Goal: Navigation & Orientation: Find specific page/section

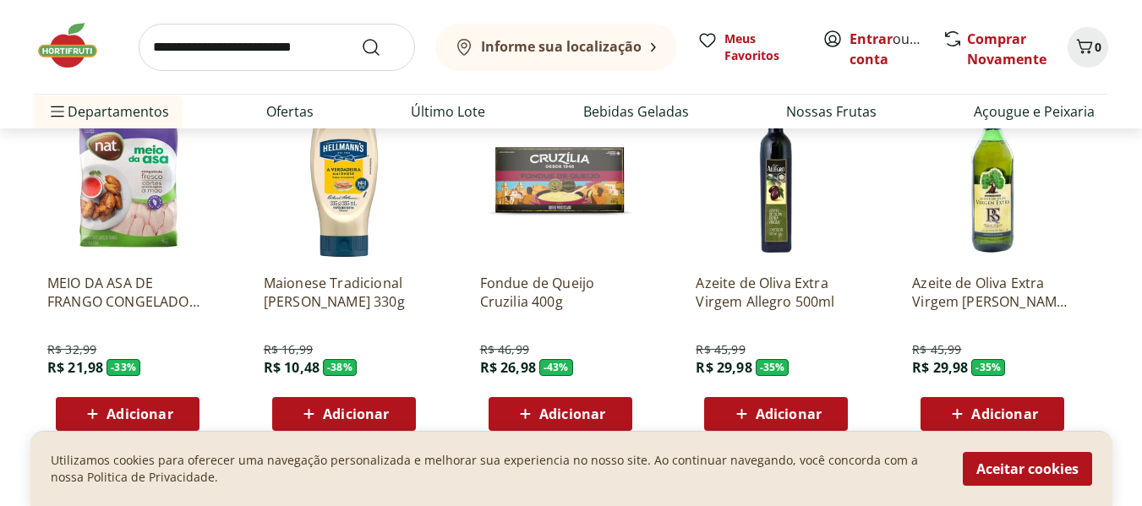
scroll to position [1439, 0]
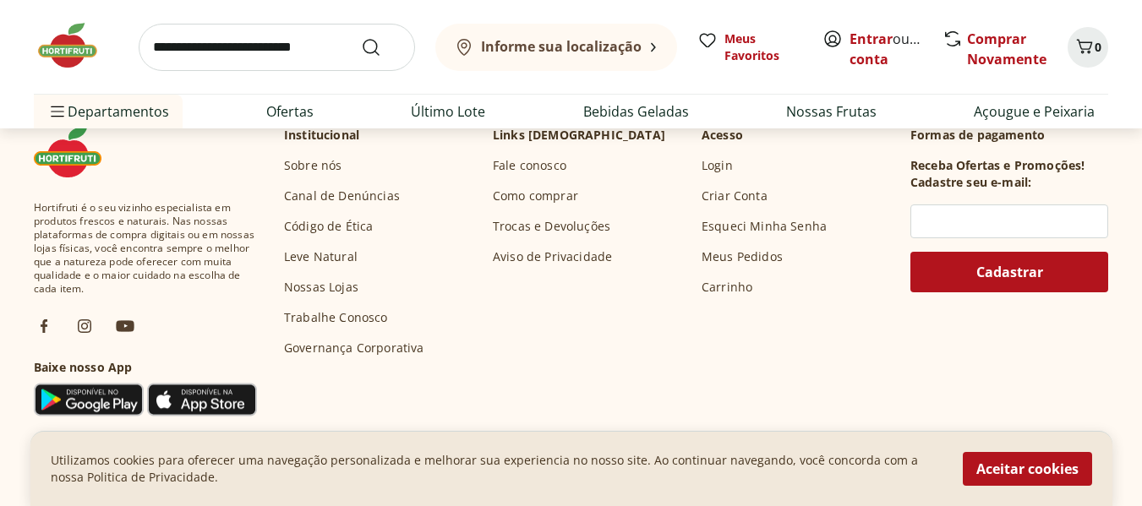
scroll to position [5038, 0]
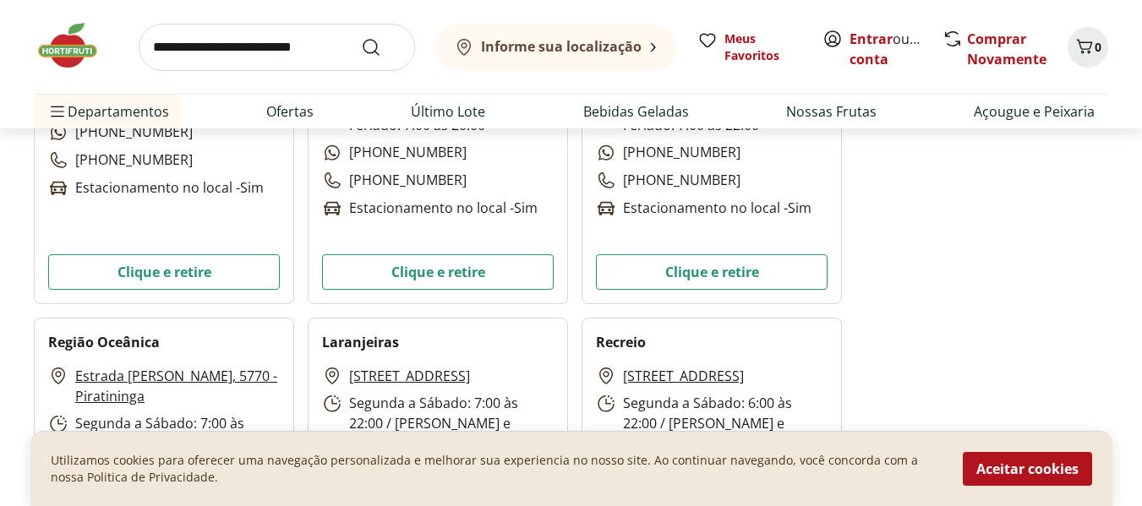
scroll to position [1904, 0]
